Goal: Task Accomplishment & Management: Use online tool/utility

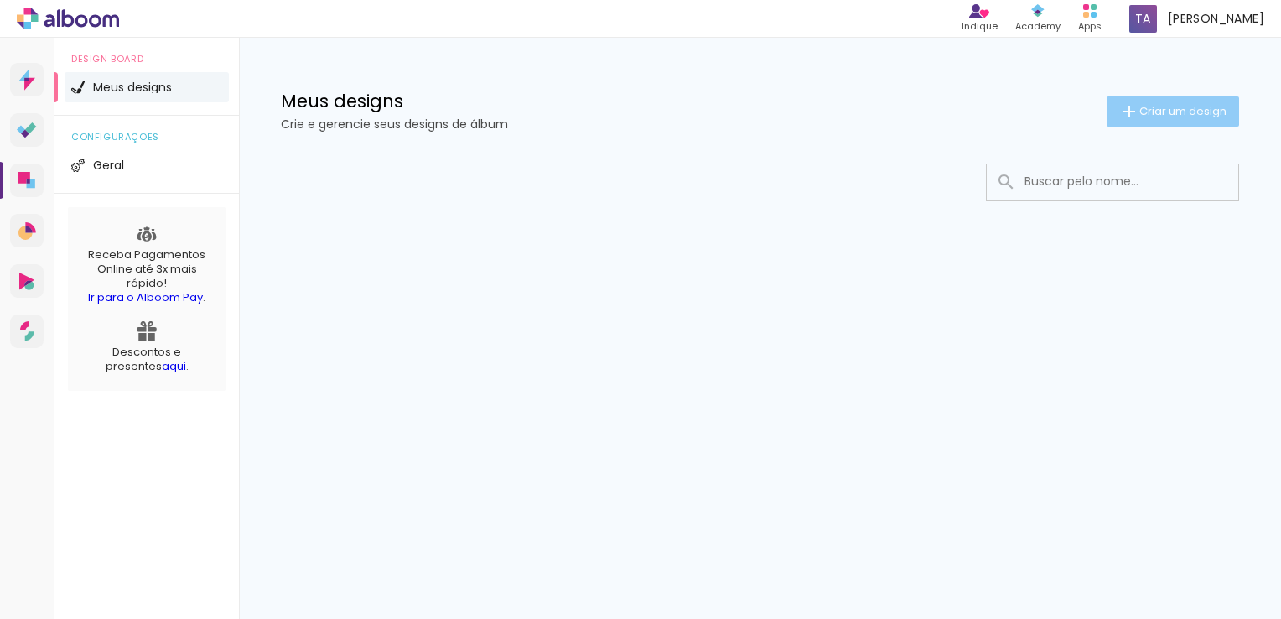
click at [1220, 116] on span "Criar um design" at bounding box center [1182, 111] width 87 height 11
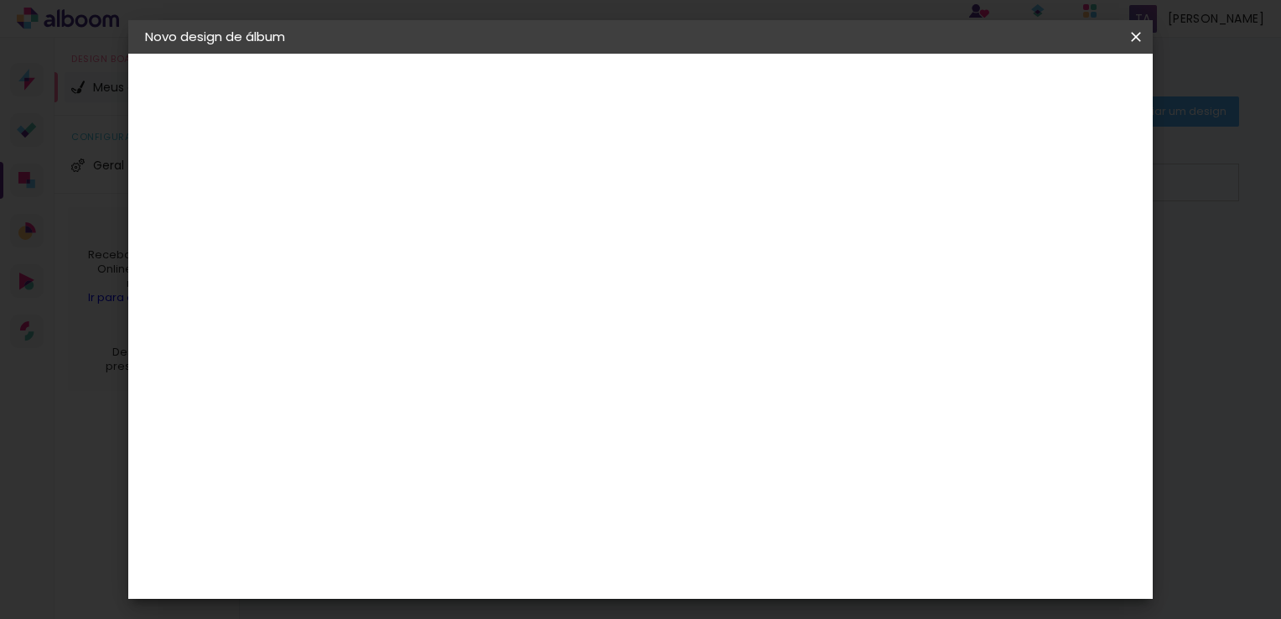
click at [419, 230] on input at bounding box center [419, 225] width 0 height 26
type input "teste"
type paper-input "teste"
click at [591, 96] on paper-button "Avançar" at bounding box center [550, 89] width 82 height 29
click at [0, 0] on slot "Tamanho Livre" at bounding box center [0, 0] width 0 height 0
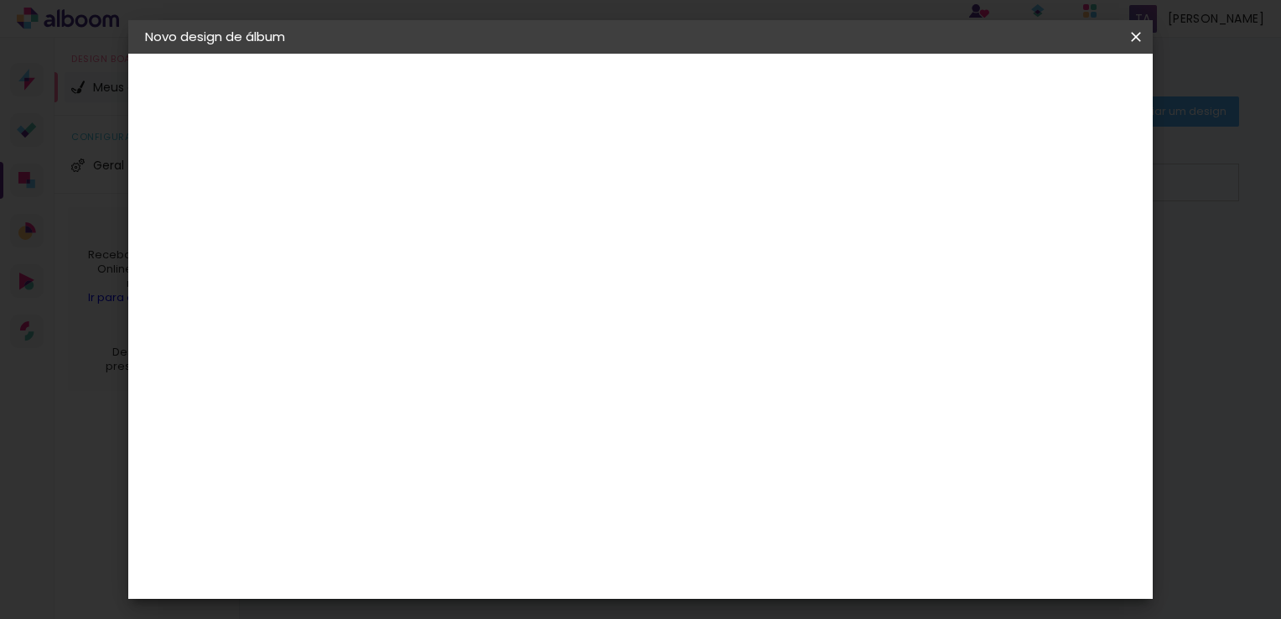
scroll to position [1006, 0]
click at [492, 547] on div "DreambooksPro" at bounding box center [461, 553] width 109 height 13
click at [0, 0] on slot "Avançar" at bounding box center [0, 0] width 0 height 0
click at [511, 295] on paper-input-container "Linha" at bounding box center [461, 293] width 97 height 43
click at [694, 287] on paper-item "Álbum" at bounding box center [749, 279] width 335 height 34
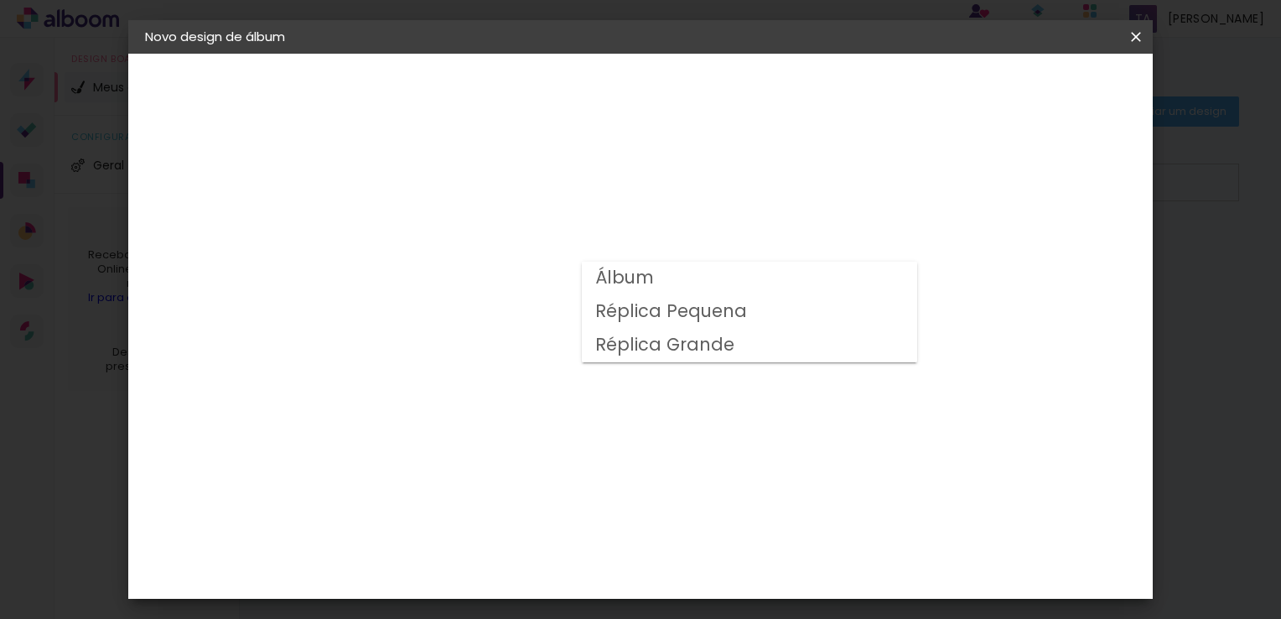
type input "Álbum"
click at [532, 559] on span "20 × 20" at bounding box center [493, 576] width 78 height 34
click at [0, 0] on slot "Avançar" at bounding box center [0, 0] width 0 height 0
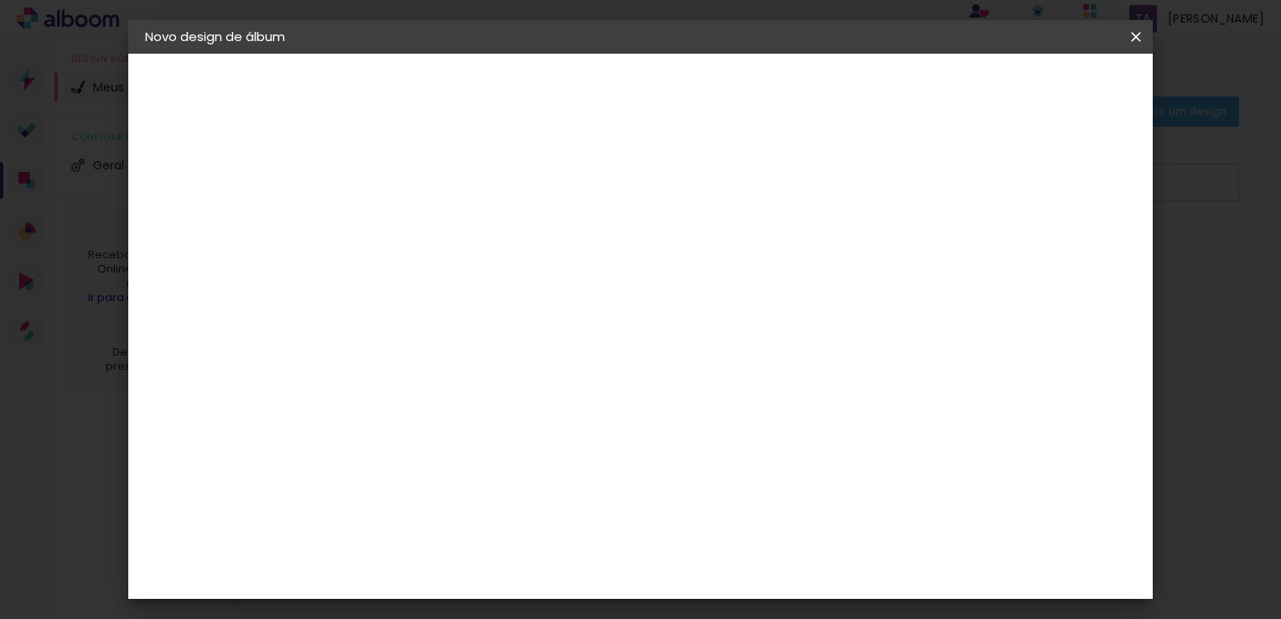
click at [891, 90] on span "Iniciar design" at bounding box center [853, 89] width 76 height 12
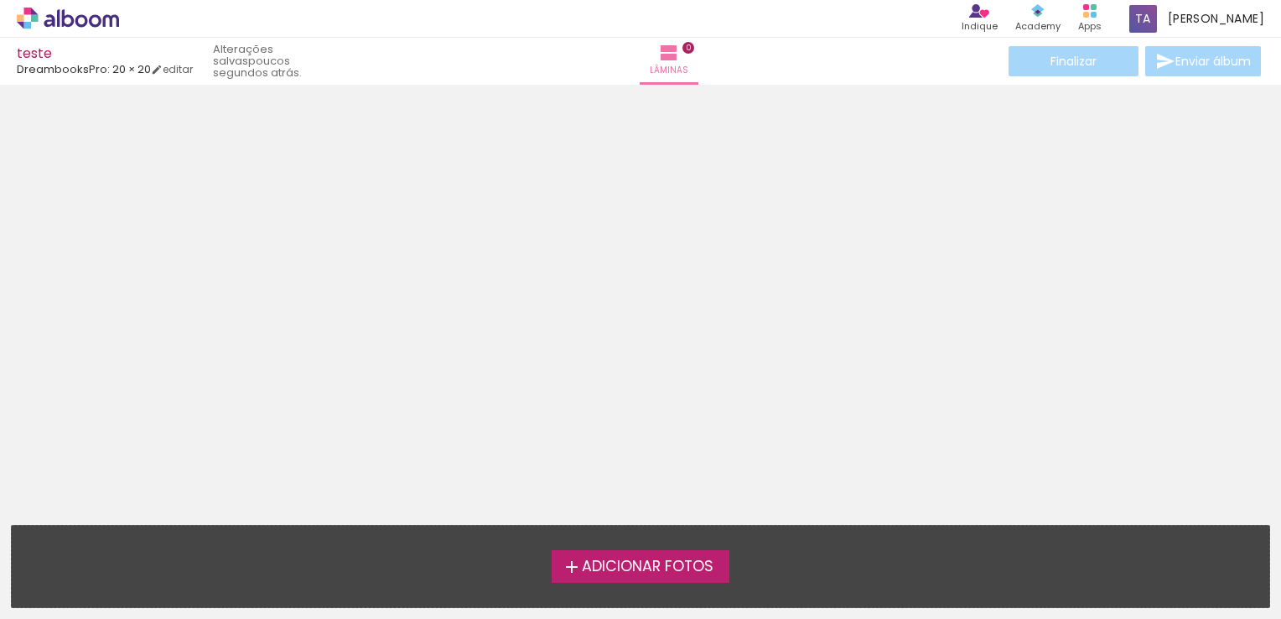
click at [687, 564] on span "Adicionar Fotos" at bounding box center [648, 566] width 132 height 15
click at [0, 0] on input "file" at bounding box center [0, 0] width 0 height 0
click at [659, 55] on iron-icon at bounding box center [669, 53] width 20 height 20
click at [0, 0] on slot "Lâminas 0" at bounding box center [0, 0] width 0 height 0
click at [644, 565] on span "Adicionar Fotos" at bounding box center [648, 566] width 132 height 15
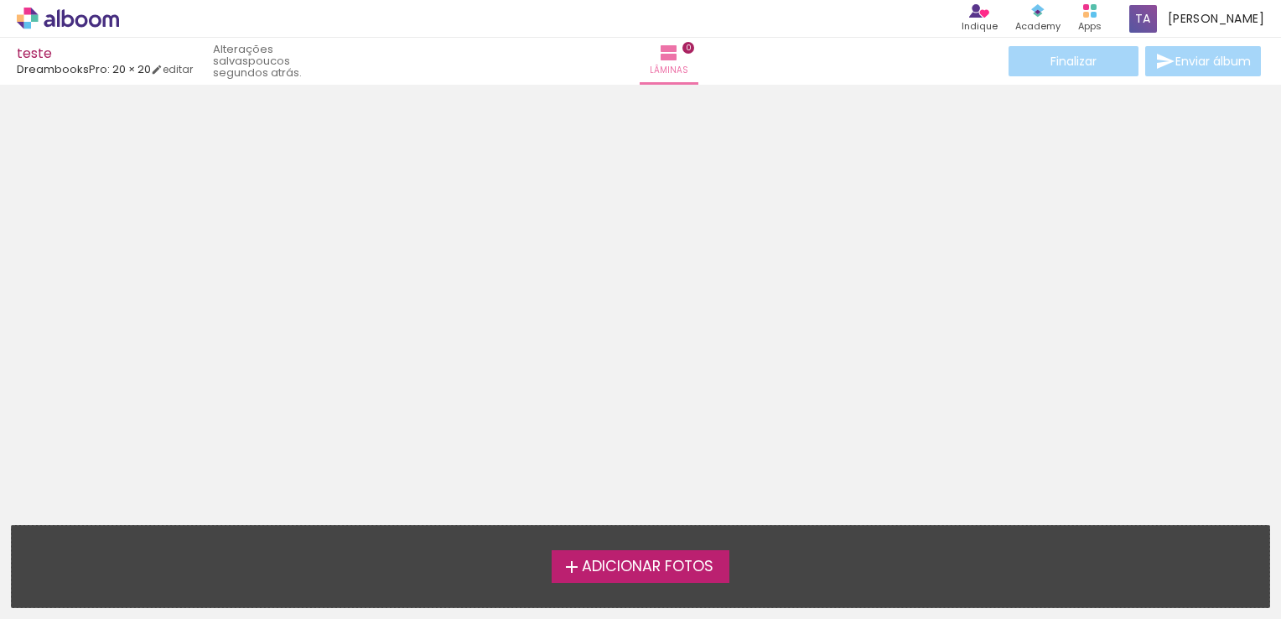
click at [0, 0] on input "file" at bounding box center [0, 0] width 0 height 0
click at [657, 574] on span "Adicionar Fotos" at bounding box center [648, 566] width 132 height 15
click at [0, 0] on input "file" at bounding box center [0, 0] width 0 height 0
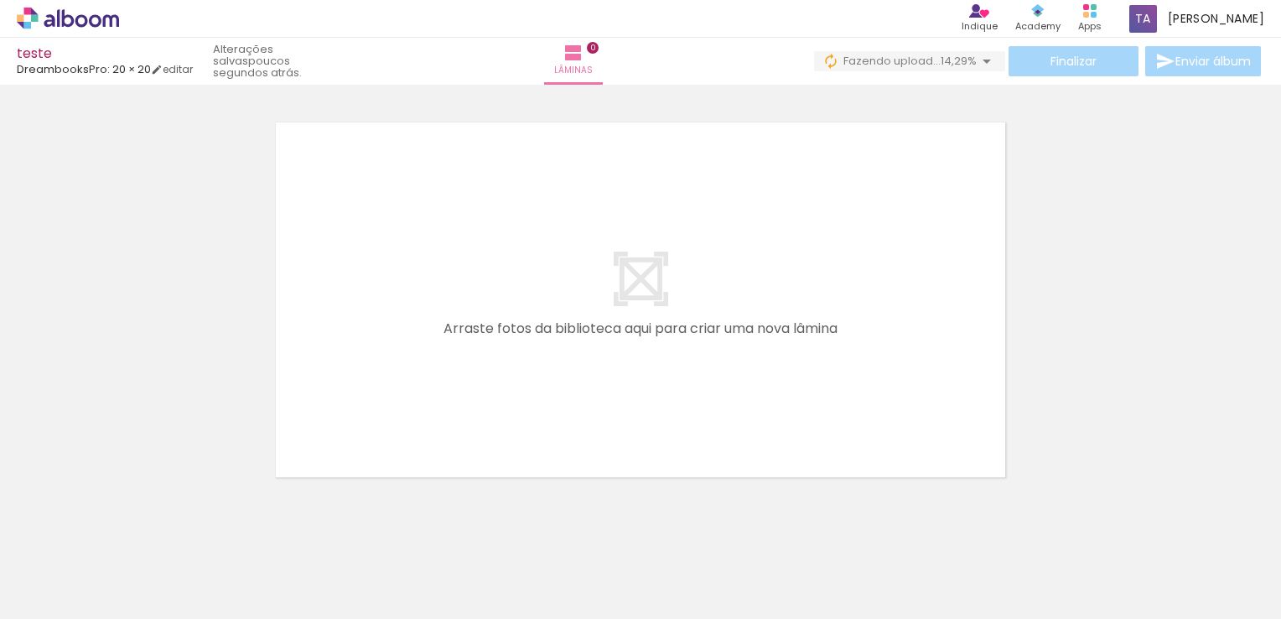
click at [365, 564] on div at bounding box center [355, 562] width 83 height 55
click at [441, 578] on div at bounding box center [449, 562] width 83 height 55
click at [360, 575] on div at bounding box center [355, 562] width 83 height 55
click at [430, 582] on div at bounding box center [449, 562] width 83 height 55
drag, startPoint x: 438, startPoint y: 578, endPoint x: 470, endPoint y: 412, distance: 168.9
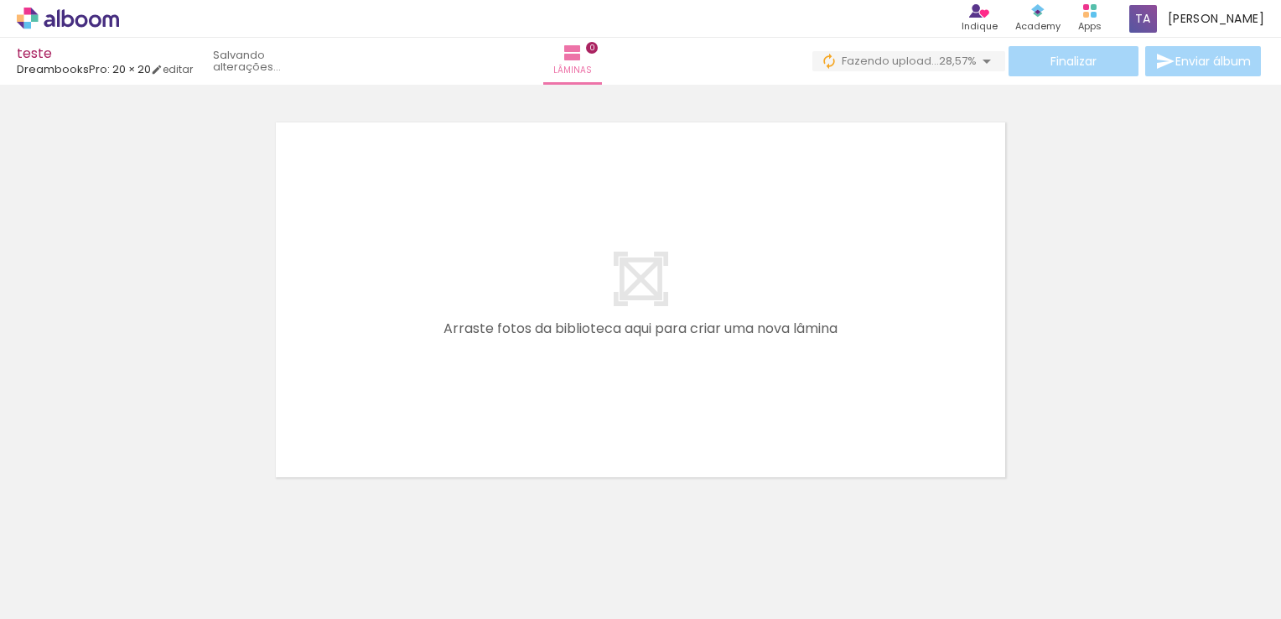
click at [468, 444] on quentale-workspace at bounding box center [640, 309] width 1281 height 619
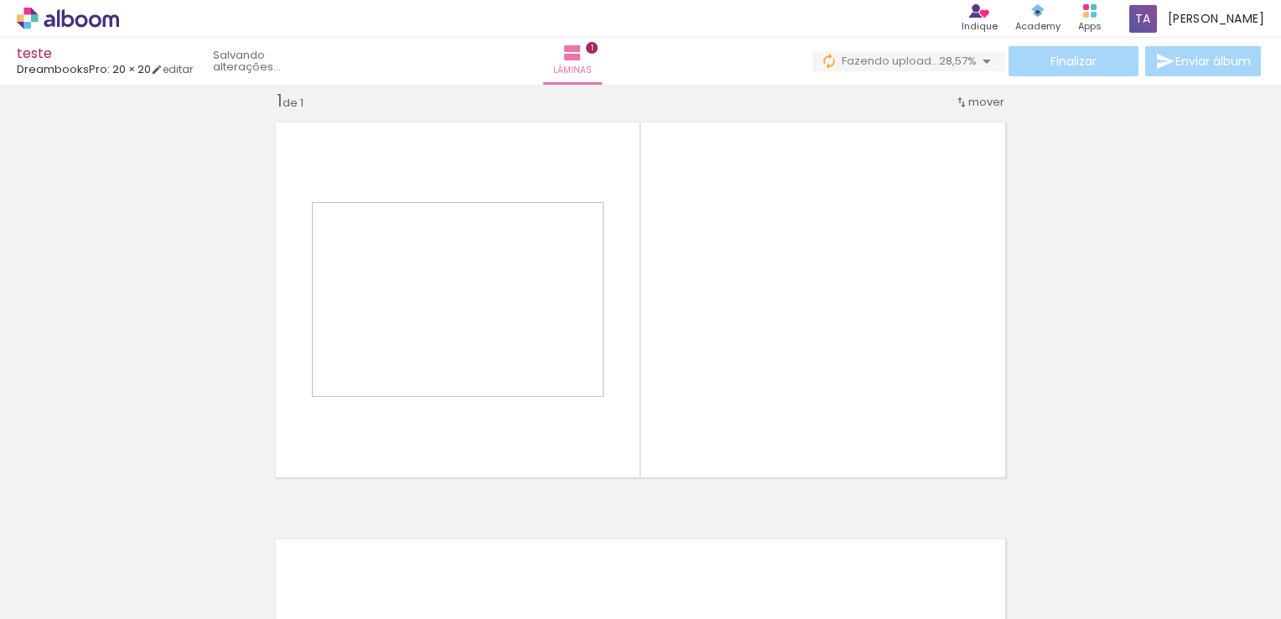
scroll to position [21, 0]
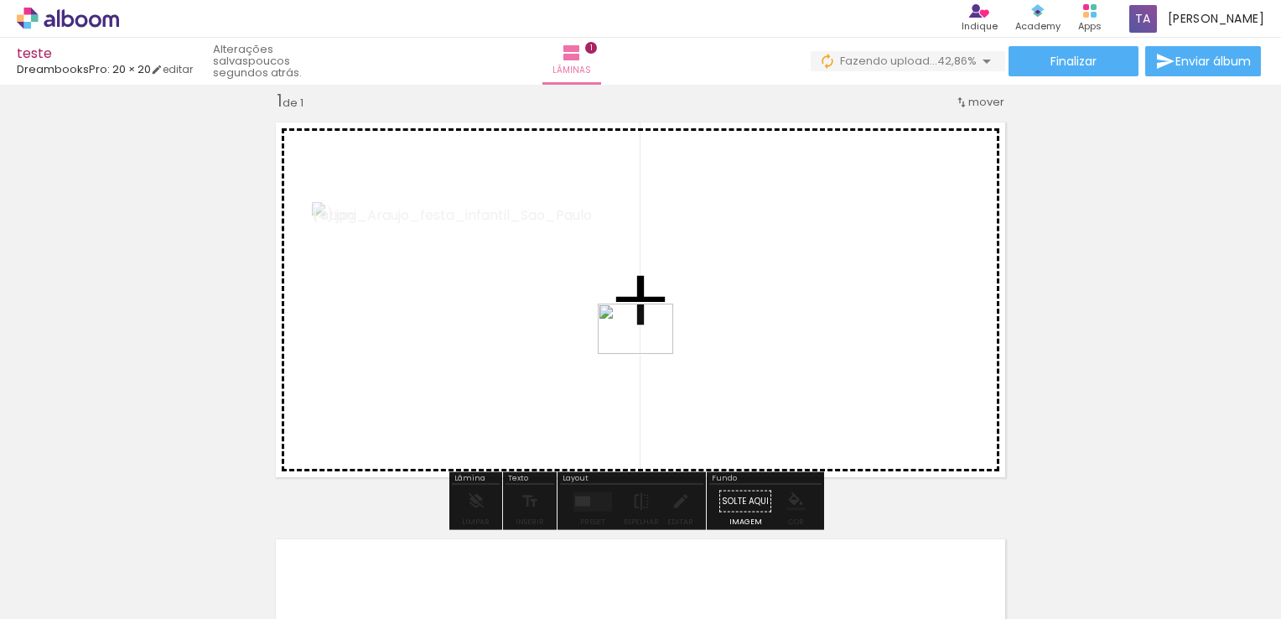
drag, startPoint x: 372, startPoint y: 558, endPoint x: 648, endPoint y: 354, distance: 342.9
click at [648, 354] on quentale-workspace at bounding box center [640, 309] width 1281 height 619
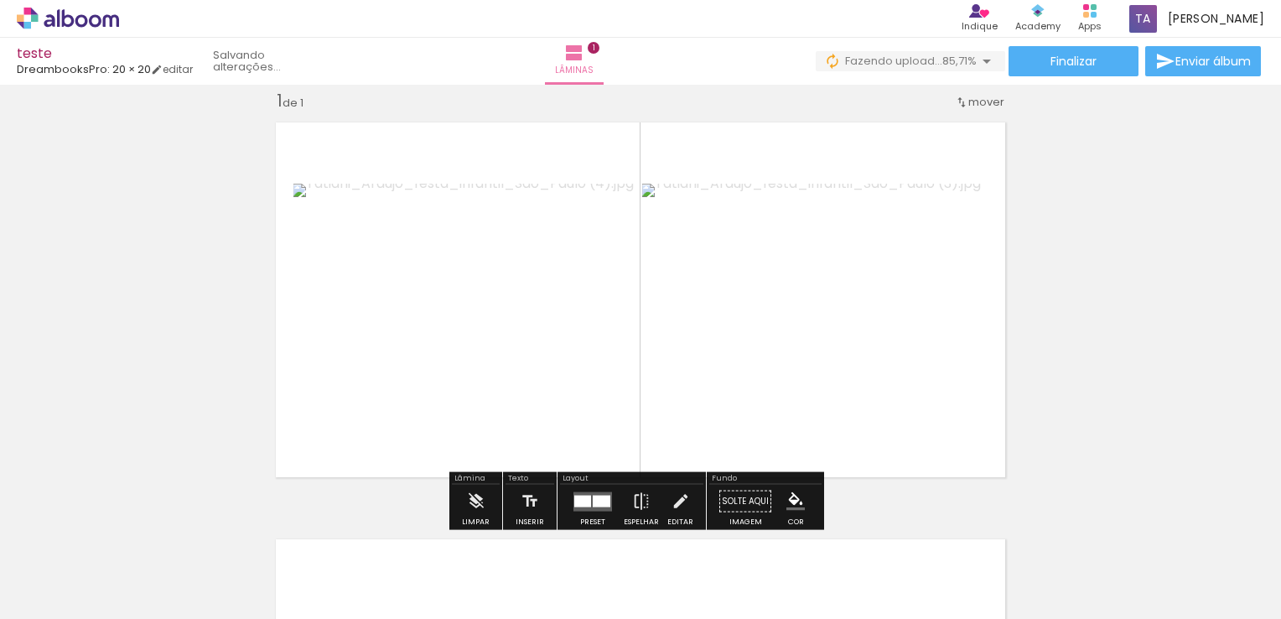
click at [597, 502] on div at bounding box center [602, 501] width 18 height 12
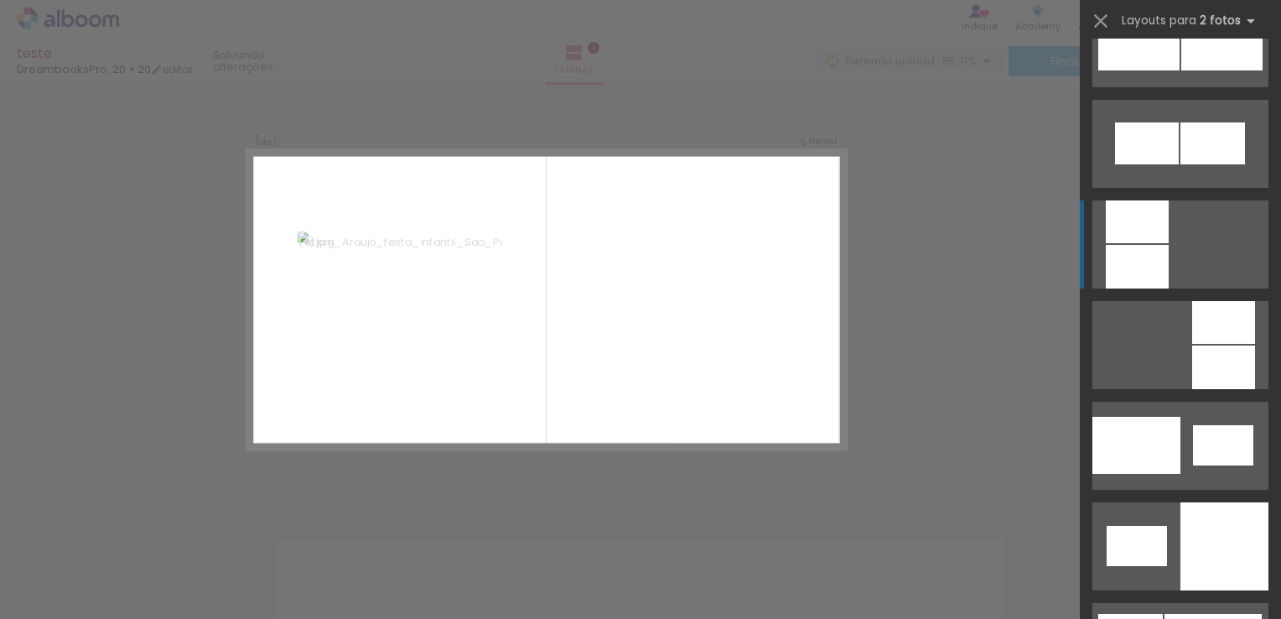
scroll to position [1928, 0]
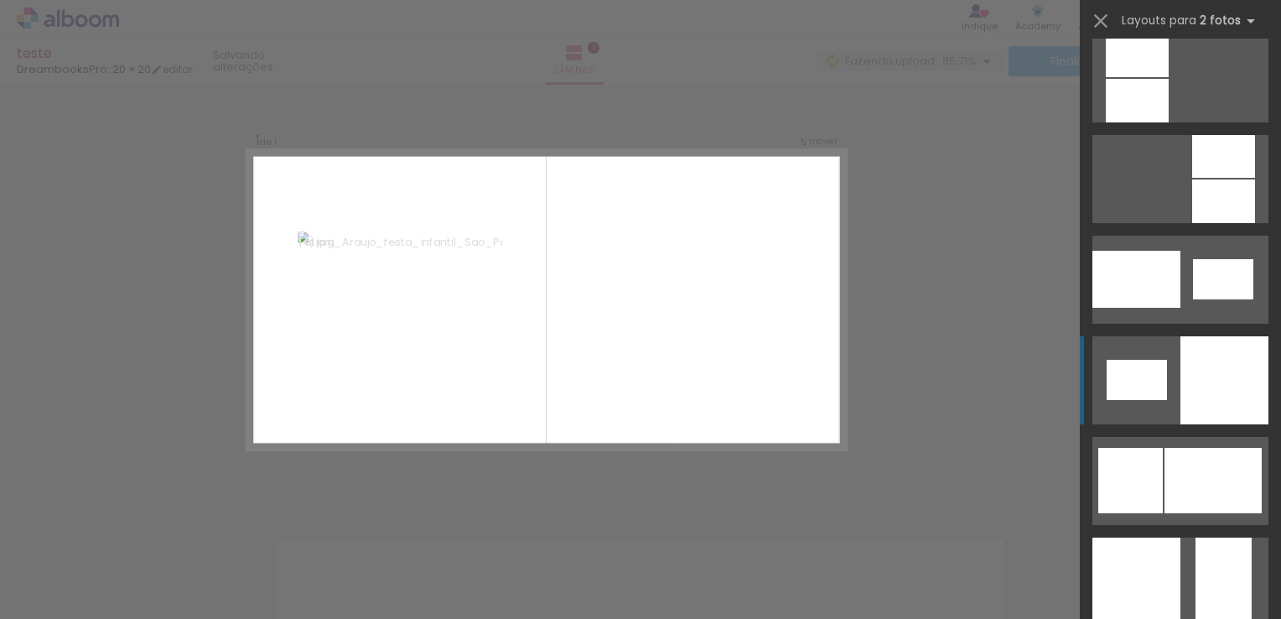
click at [1134, 381] on div at bounding box center [1137, 380] width 60 height 40
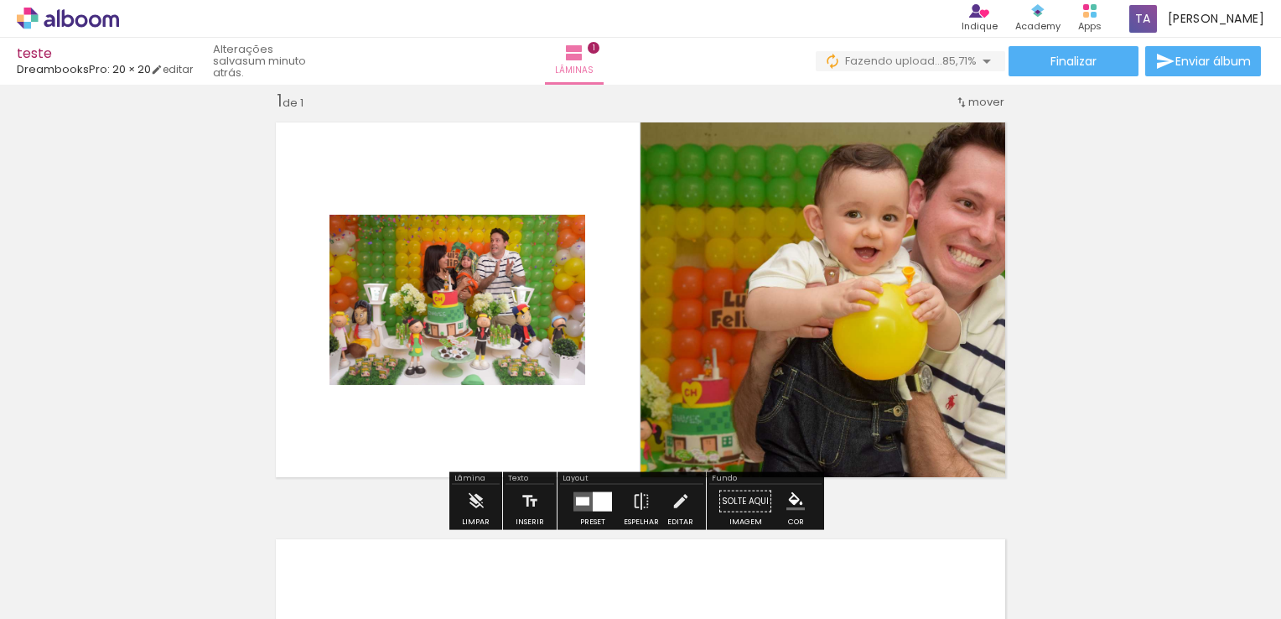
click at [805, 290] on quentale-photo at bounding box center [828, 299] width 375 height 375
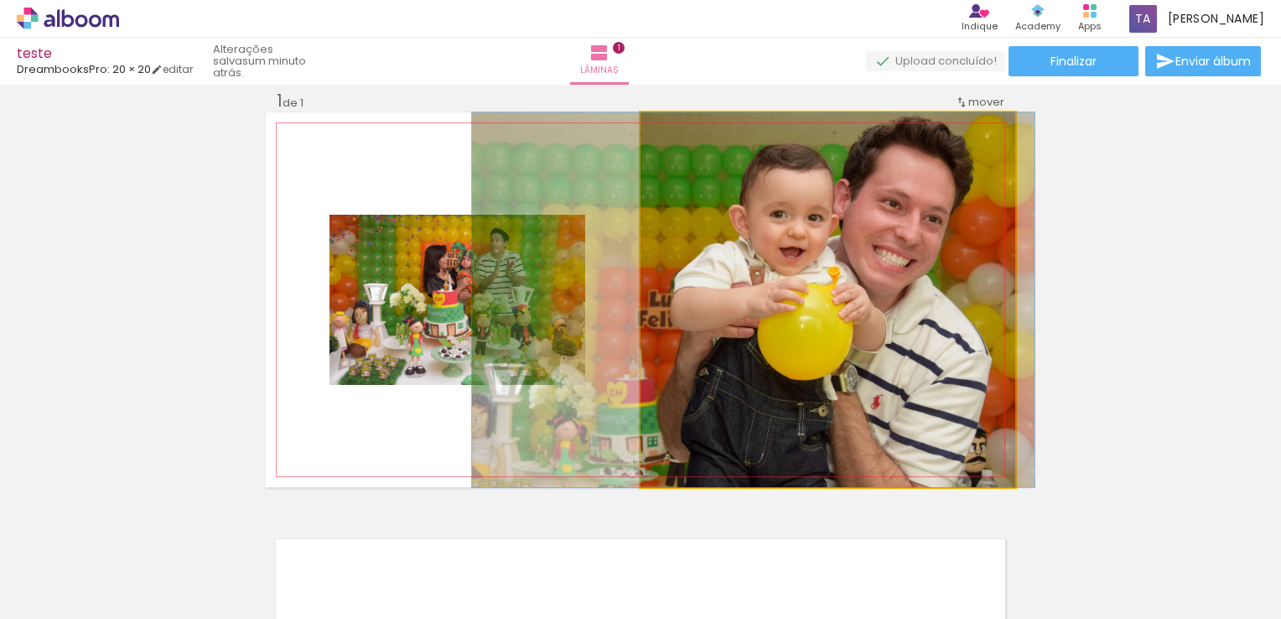
drag, startPoint x: 890, startPoint y: 315, endPoint x: 815, endPoint y: 317, distance: 74.6
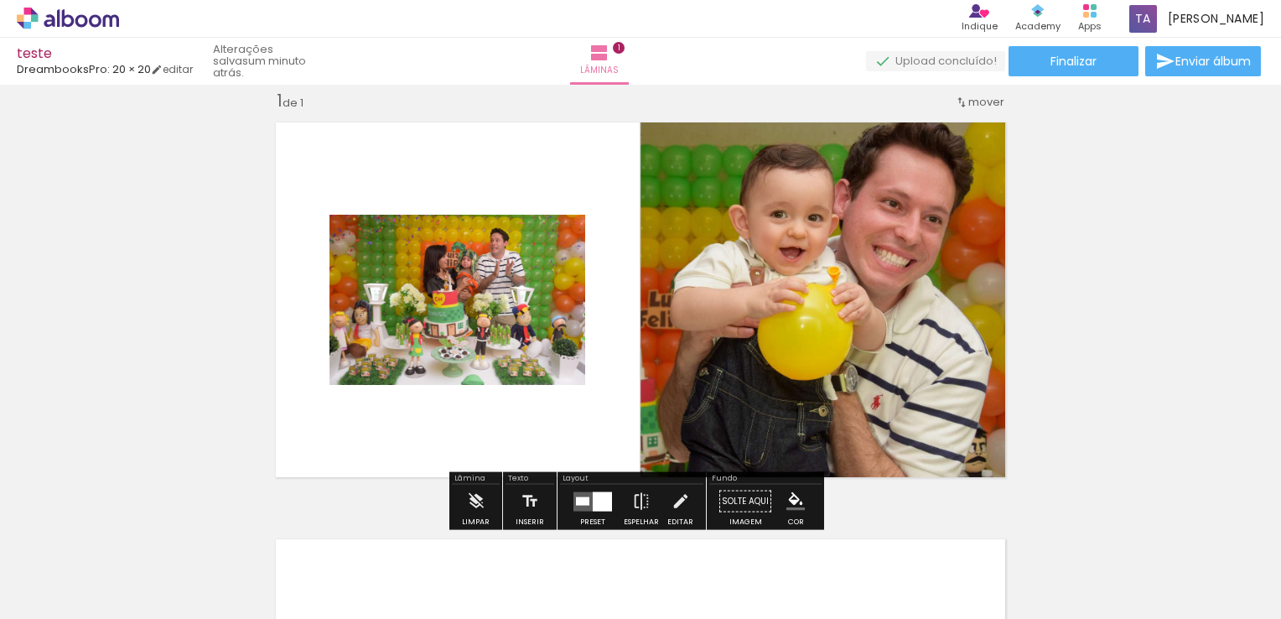
click at [1104, 297] on div "Inserir lâmina 1 de 1" at bounding box center [640, 487] width 1281 height 834
click at [511, 298] on quentale-photo at bounding box center [457, 300] width 256 height 170
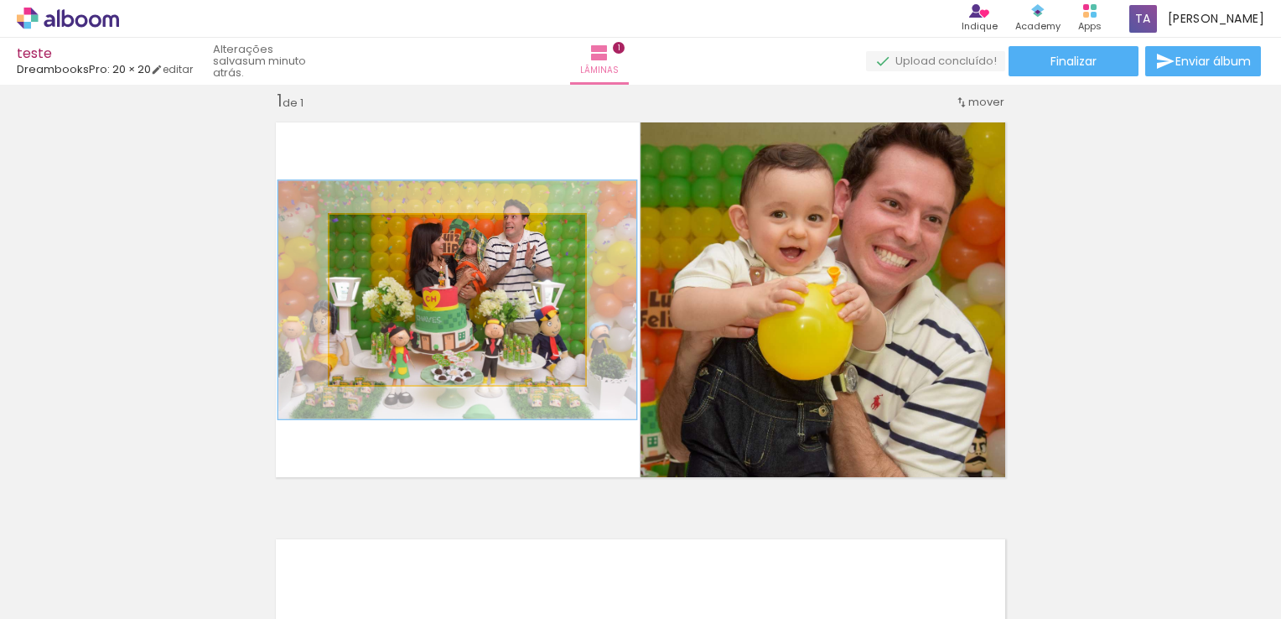
drag, startPoint x: 364, startPoint y: 233, endPoint x: 387, endPoint y: 236, distance: 23.6
type paper-slider "140"
click at [387, 236] on div at bounding box center [392, 232] width 15 height 15
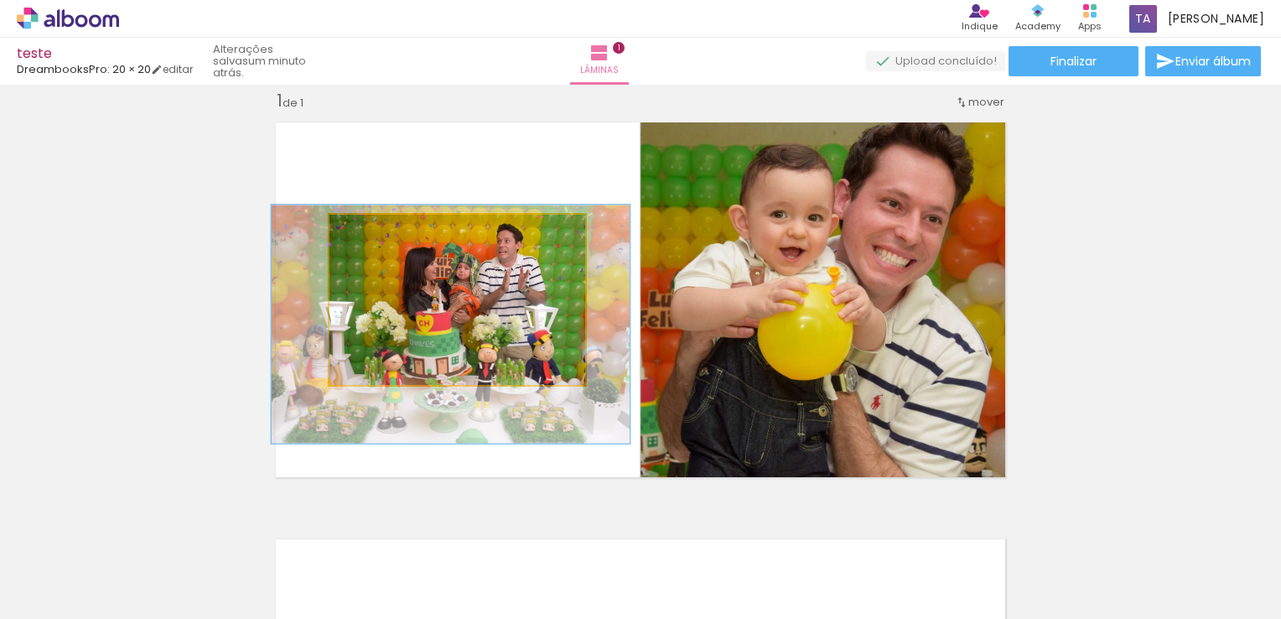
drag, startPoint x: 490, startPoint y: 295, endPoint x: 483, endPoint y: 319, distance: 25.2
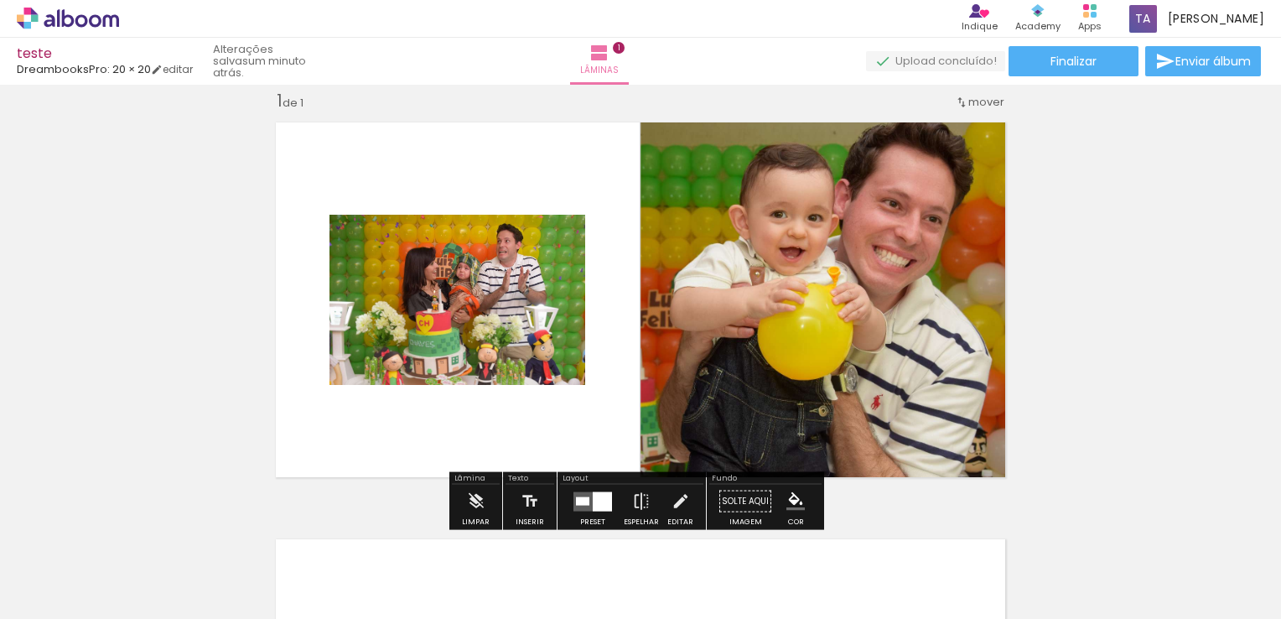
click at [465, 171] on quentale-layouter at bounding box center [641, 299] width 750 height 375
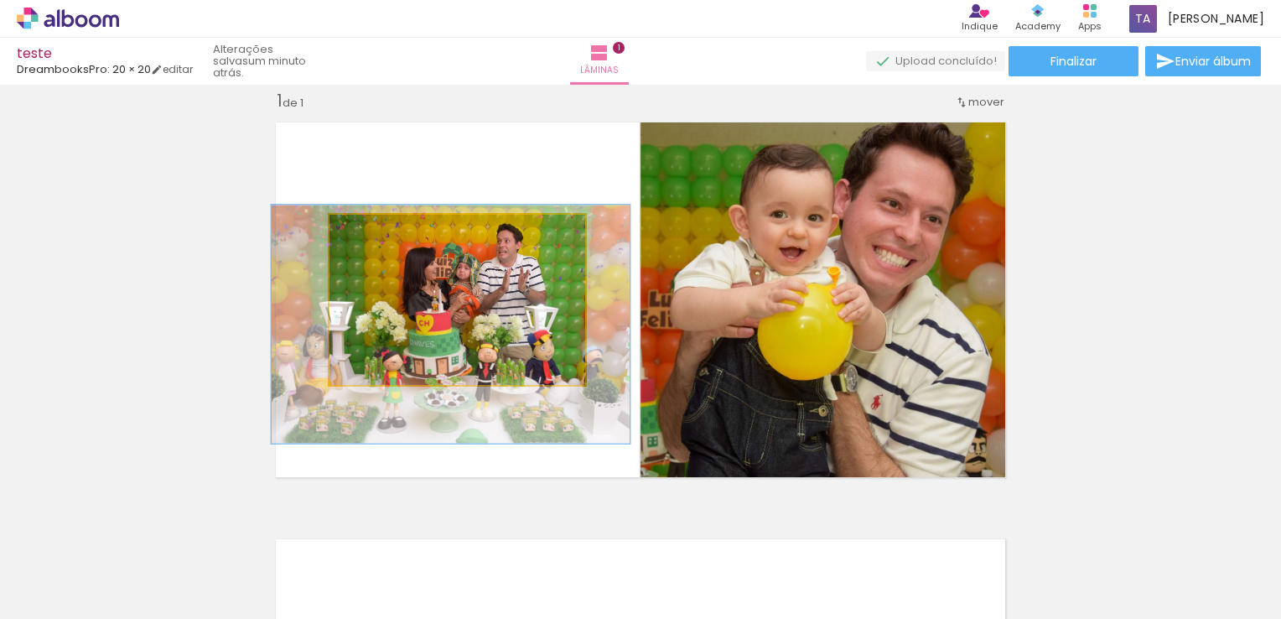
click at [476, 257] on quentale-photo at bounding box center [457, 300] width 256 height 170
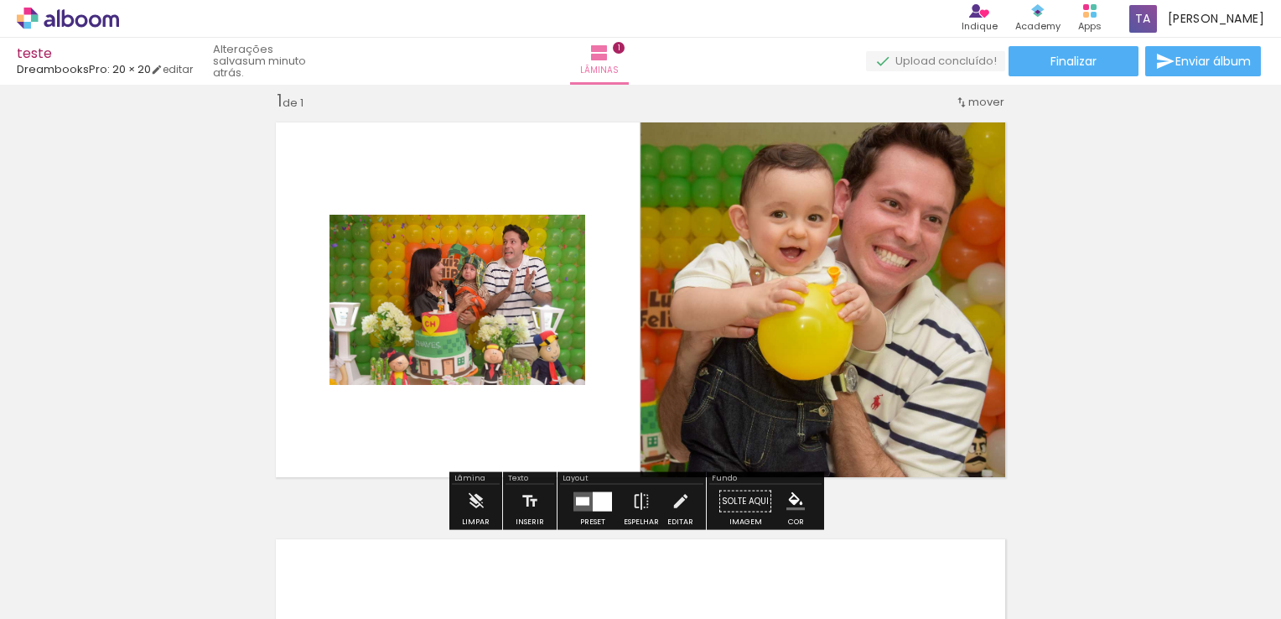
click at [501, 169] on quentale-layouter at bounding box center [641, 299] width 750 height 375
click at [610, 50] on iron-icon at bounding box center [599, 53] width 20 height 20
click at [625, 45] on span "1" at bounding box center [619, 48] width 12 height 12
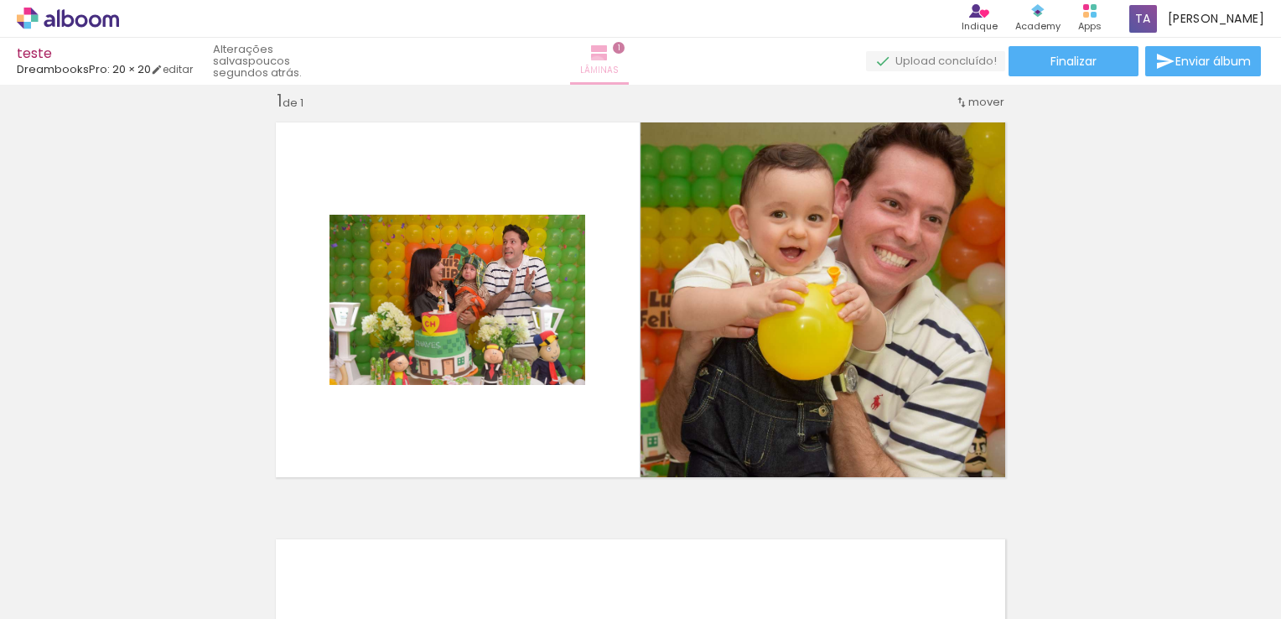
click at [619, 65] on span "Lâminas" at bounding box center [599, 70] width 39 height 15
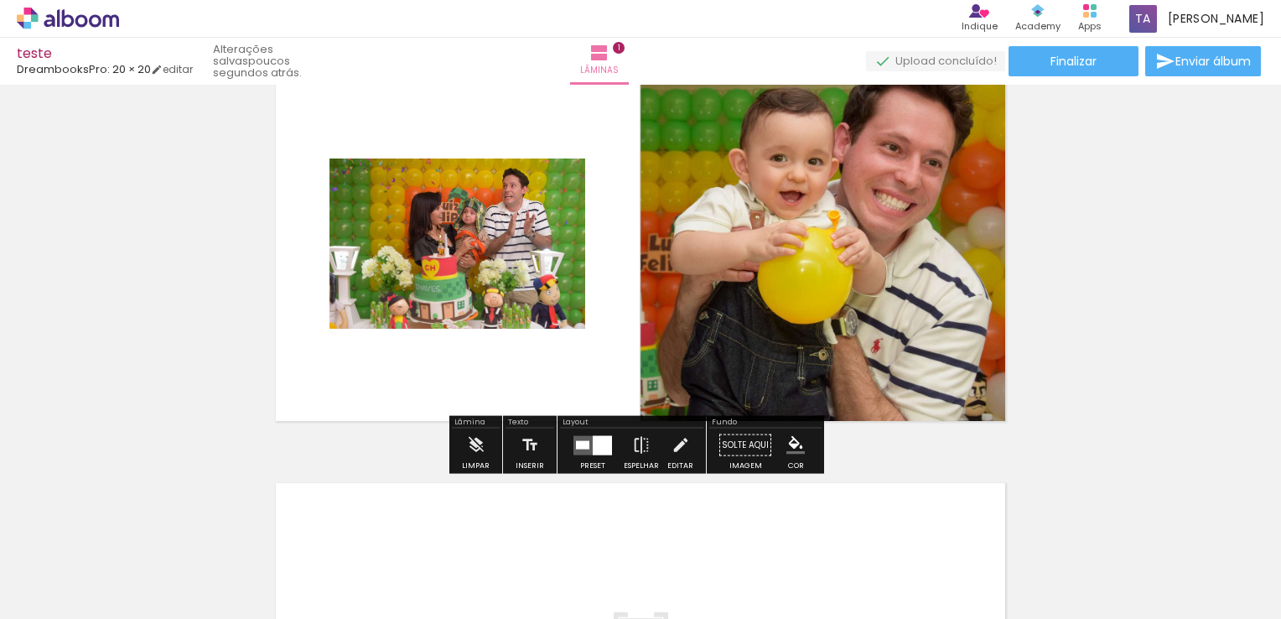
scroll to position [105, 0]
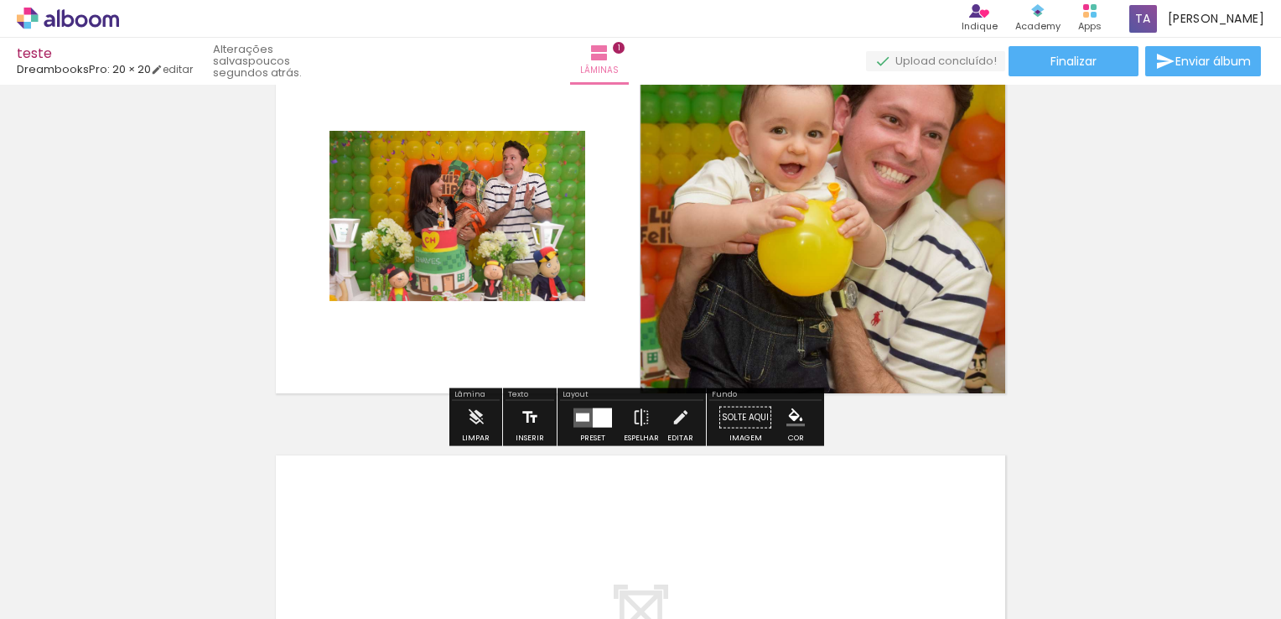
click at [523, 426] on iron-icon at bounding box center [530, 418] width 18 height 34
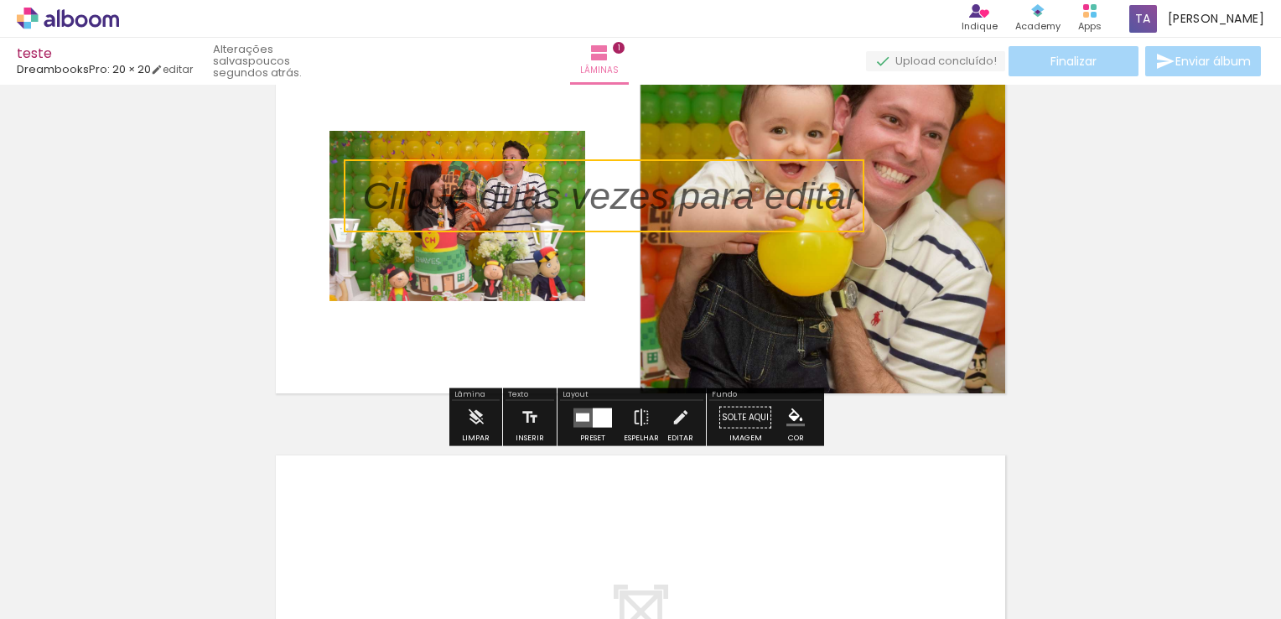
click at [696, 192] on quentale-selection at bounding box center [604, 195] width 521 height 73
type input "Sans Serif"
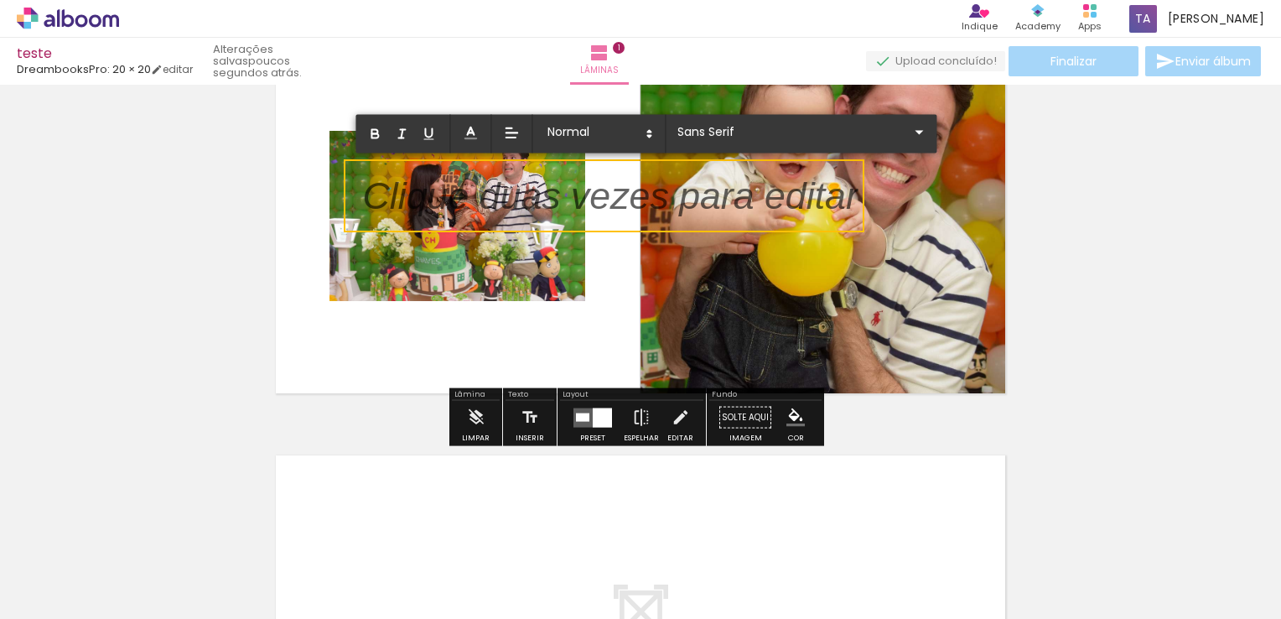
click at [711, 206] on p at bounding box center [610, 205] width 495 height 53
click at [1071, 196] on div "Inserir lâmina 1 de 1" at bounding box center [640, 403] width 1281 height 834
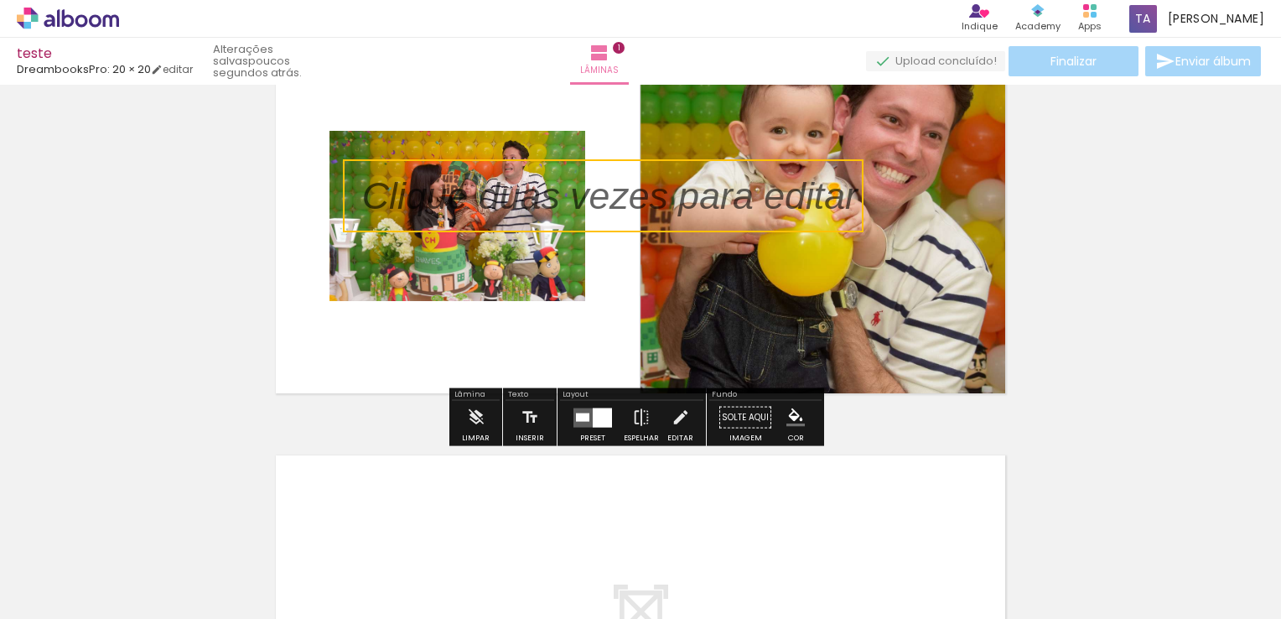
click at [511, 195] on quentale-selection at bounding box center [603, 195] width 521 height 73
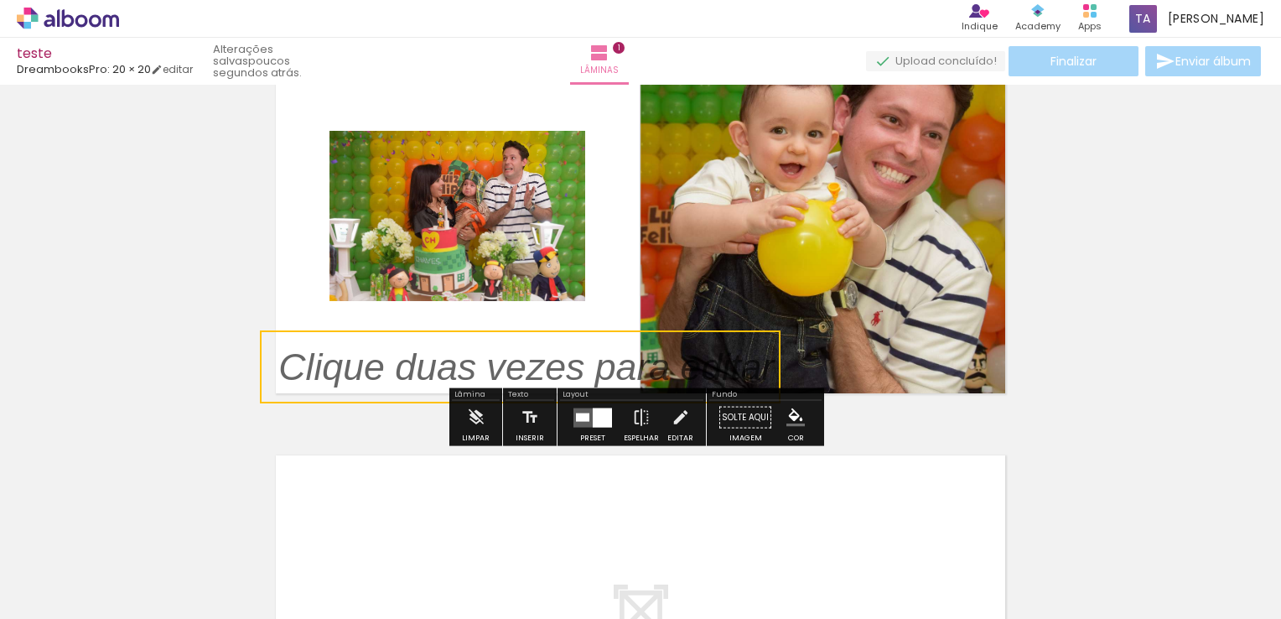
drag, startPoint x: 518, startPoint y: 206, endPoint x: 392, endPoint y: 408, distance: 238.4
click at [392, 408] on div "Inserir lâmina 1 de 1" at bounding box center [640, 403] width 1281 height 834
click at [470, 420] on iron-icon at bounding box center [476, 418] width 18 height 34
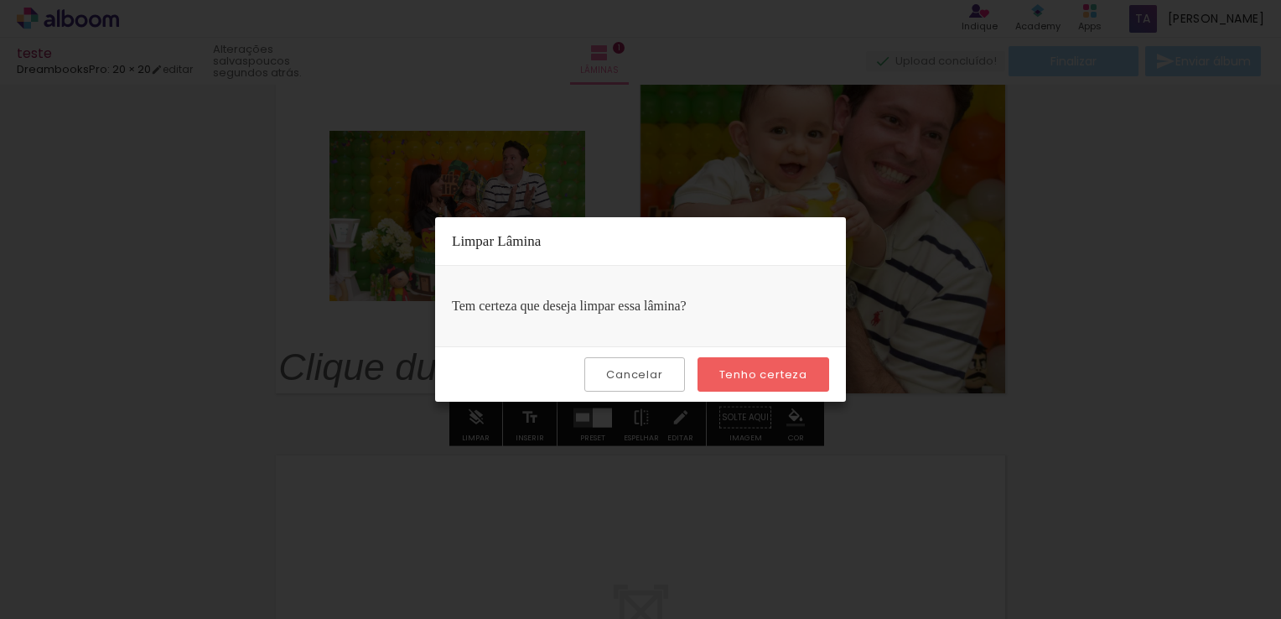
click at [0, 0] on slot "Tenho certeza" at bounding box center [0, 0] width 0 height 0
